Goal: Find specific page/section: Find specific page/section

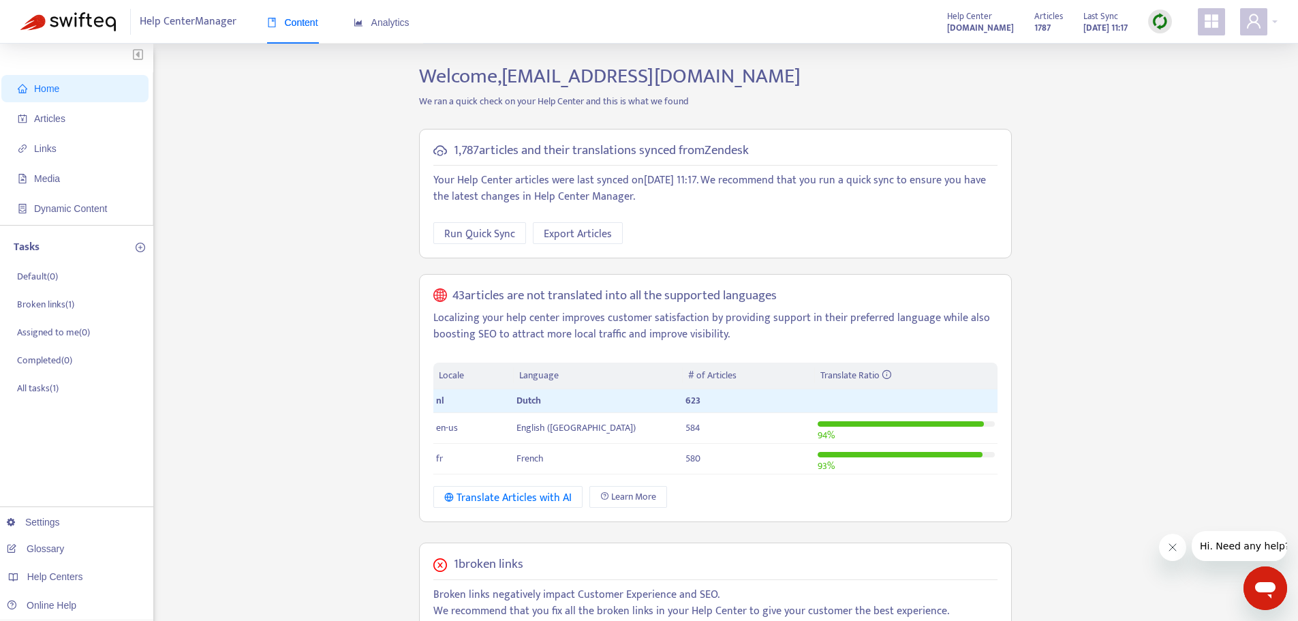
drag, startPoint x: 0, startPoint y: 0, endPoint x: 267, endPoint y: 181, distance: 322.9
click at [267, 181] on div "Home Articles Links Media Dynamic Content Tasks Default ( 0 ) Broken links ( 1 …" at bounding box center [648, 515] width 1257 height 903
click at [1216, 22] on icon "appstore" at bounding box center [1212, 21] width 16 height 16
click at [996, 105] on p "We ran a quick check on your Help Center and this is what we found" at bounding box center [715, 101] width 613 height 14
click at [130, 20] on div "Help Center Manager Content Analytics" at bounding box center [276, 22] width 293 height 26
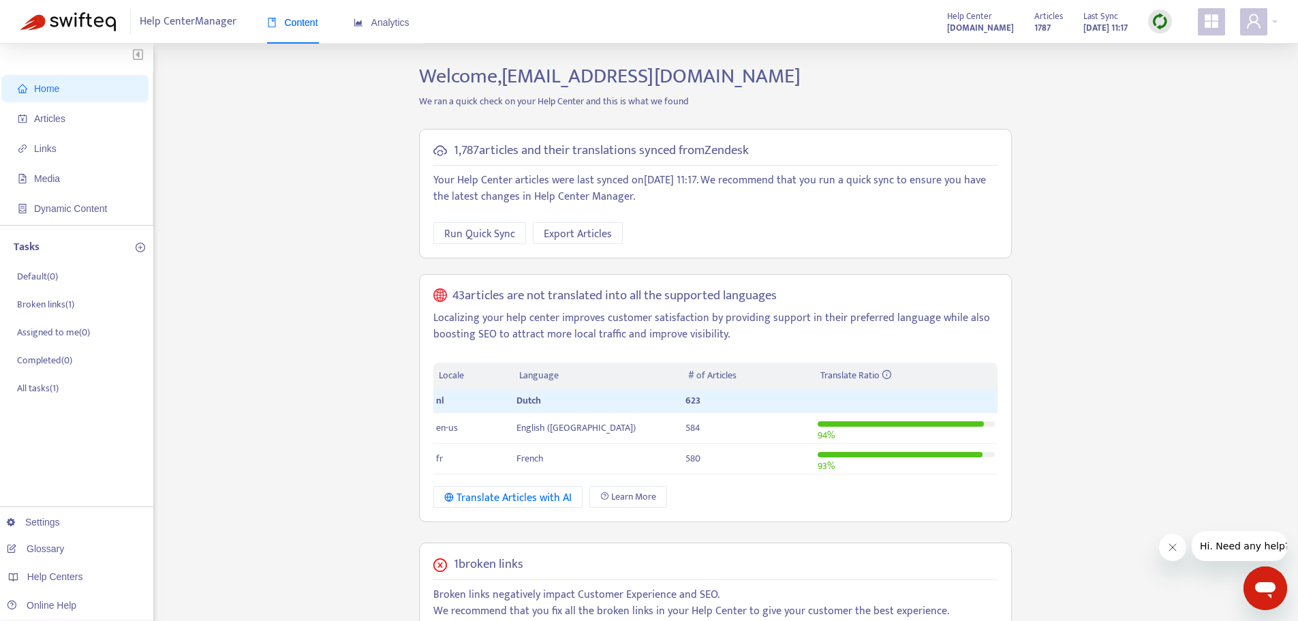
click at [80, 25] on img at bounding box center [67, 21] width 95 height 19
click at [56, 205] on span "Dynamic Content" at bounding box center [70, 208] width 73 height 11
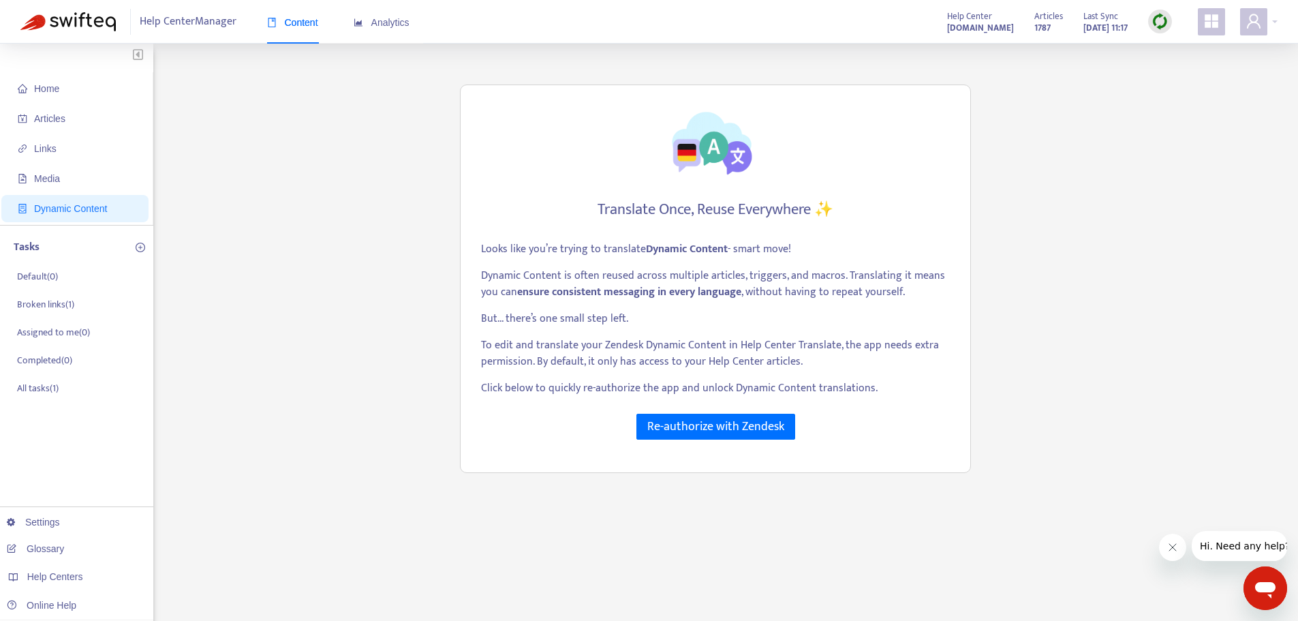
click at [58, 255] on div "Tasks" at bounding box center [82, 247] width 136 height 16
click at [65, 274] on icon "more" at bounding box center [69, 277] width 10 height 10
